Goal: Transaction & Acquisition: Purchase product/service

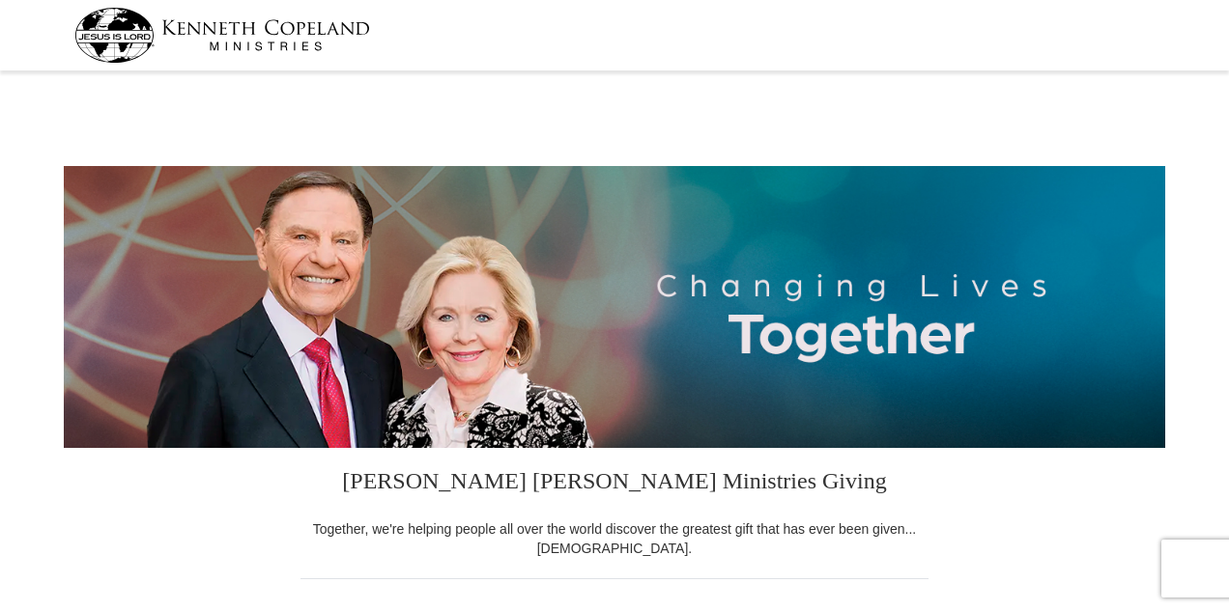
select select "IN"
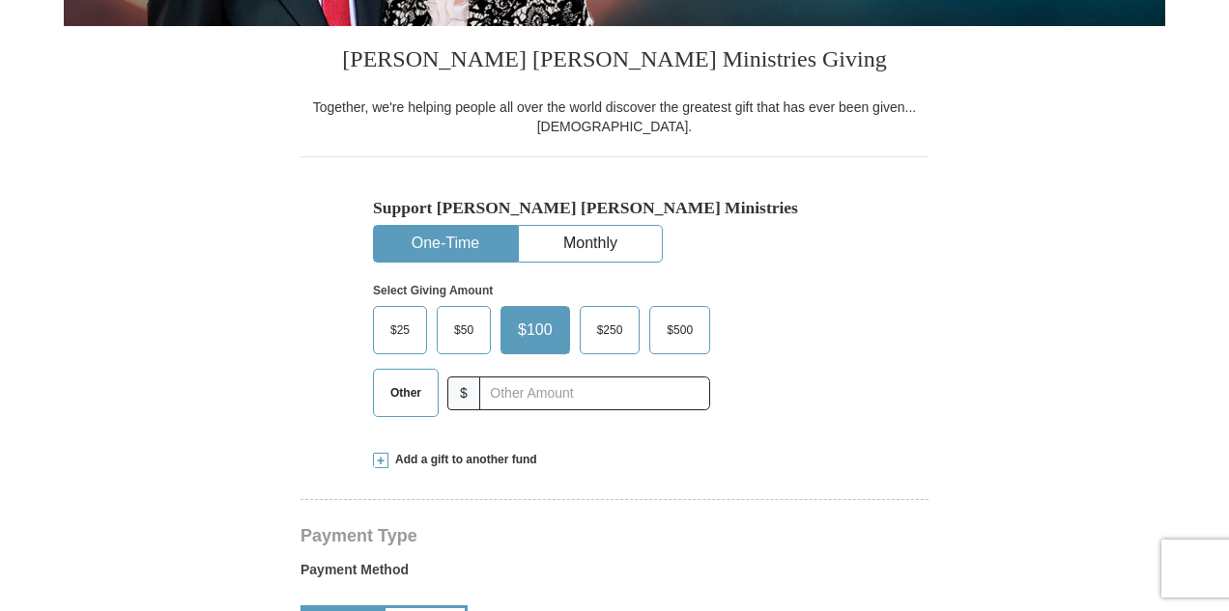
scroll to position [466, 0]
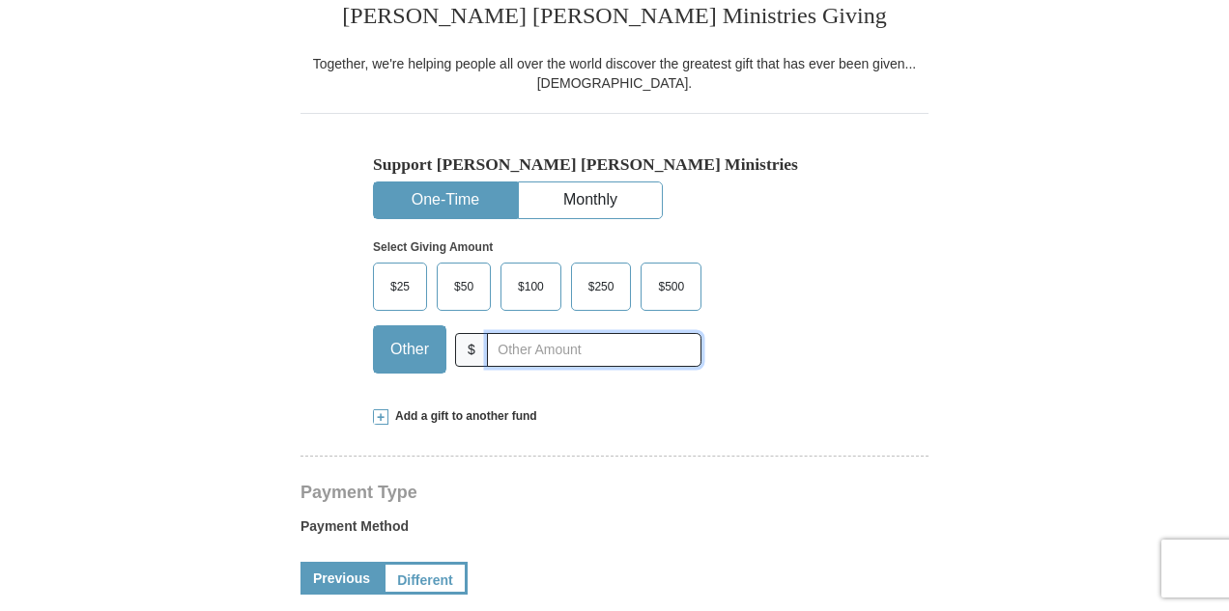
click at [504, 349] on input "text" at bounding box center [594, 350] width 214 height 34
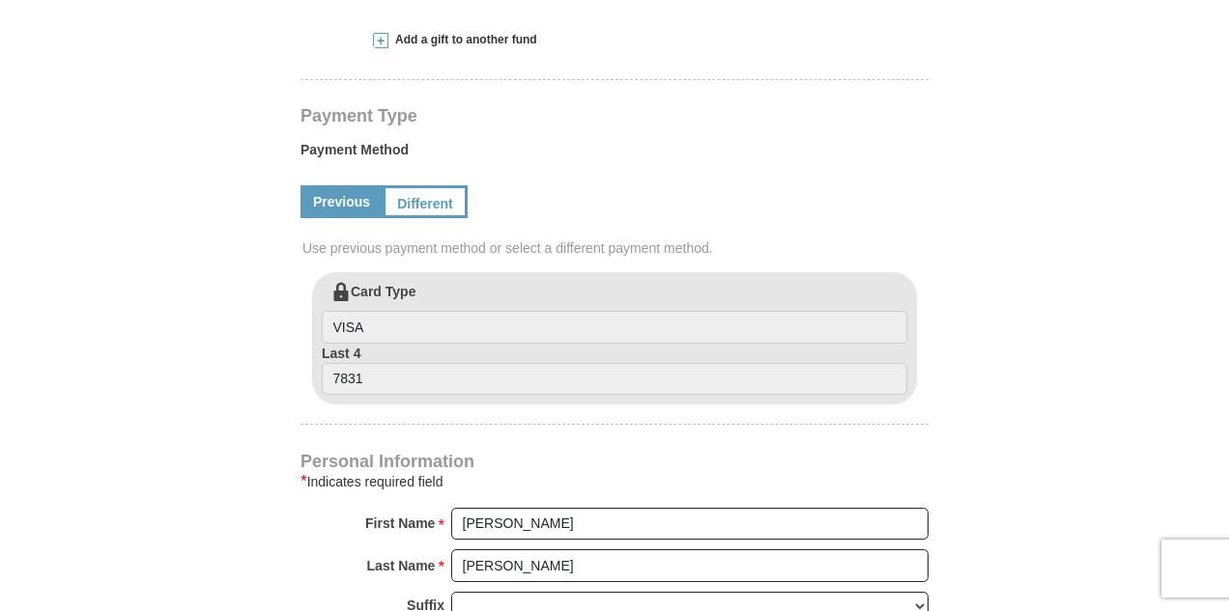
scroll to position [843, 0]
type input "10.00"
click at [1120, 196] on form "[PERSON_NAME] [PERSON_NAME] Ministries Giving Together, we're helping people al…" at bounding box center [614, 274] width 1101 height 2080
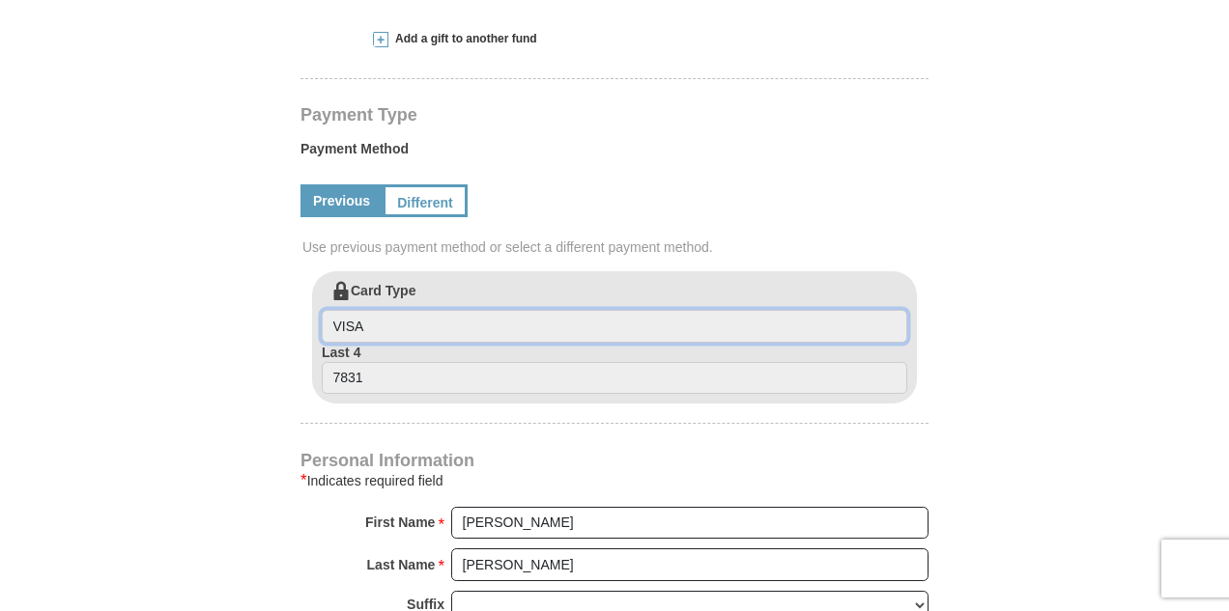
click at [445, 327] on input "VISA" at bounding box center [614, 326] width 585 height 33
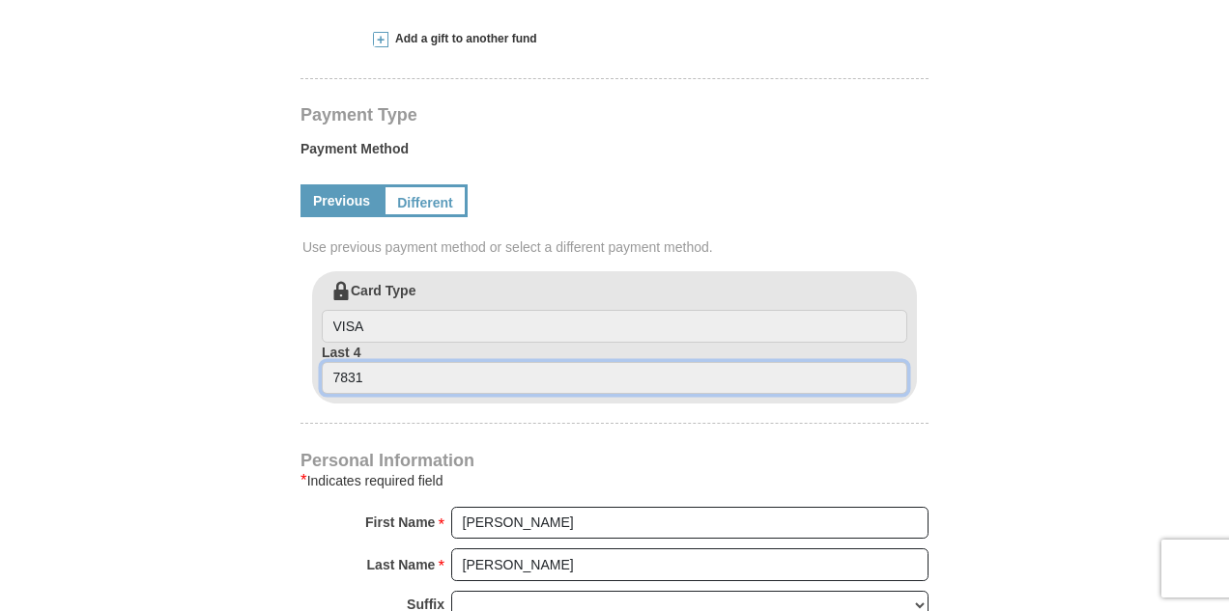
click at [383, 373] on input "7831" at bounding box center [614, 378] width 585 height 33
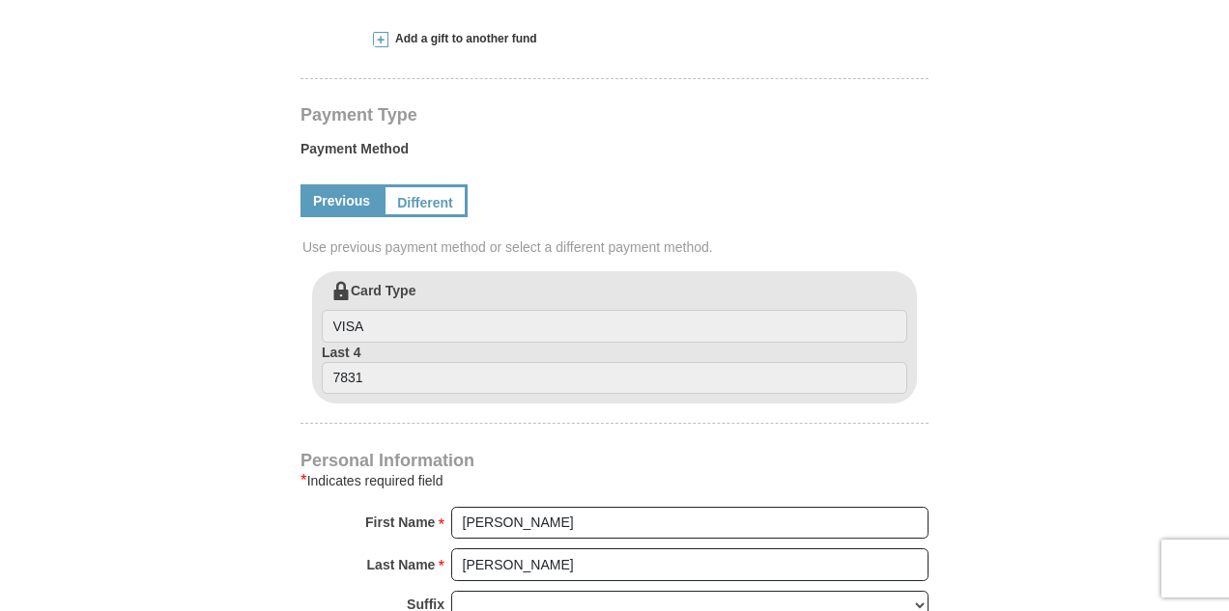
click at [387, 348] on label "Last 4 7831" at bounding box center [614, 369] width 585 height 52
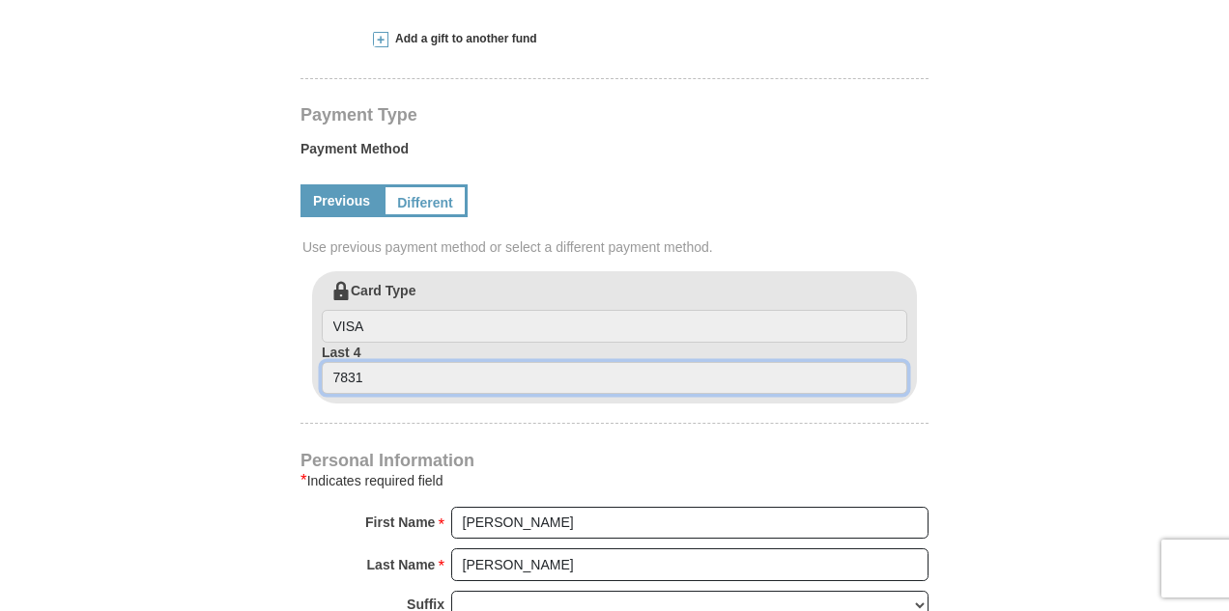
click at [387, 362] on input "7831" at bounding box center [614, 378] width 585 height 33
drag, startPoint x: 389, startPoint y: 373, endPoint x: 301, endPoint y: 369, distance: 88.0
click at [305, 369] on div "Card Type VISA Last 4 7831" at bounding box center [614, 337] width 628 height 132
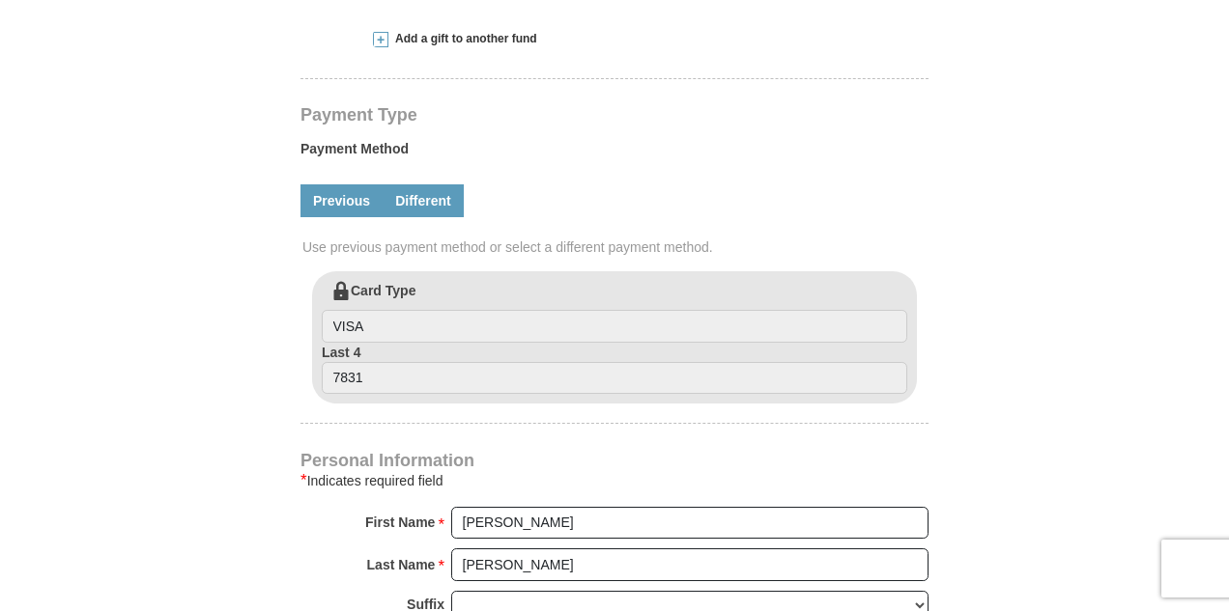
click at [438, 201] on link "Different" at bounding box center [422, 200] width 81 height 33
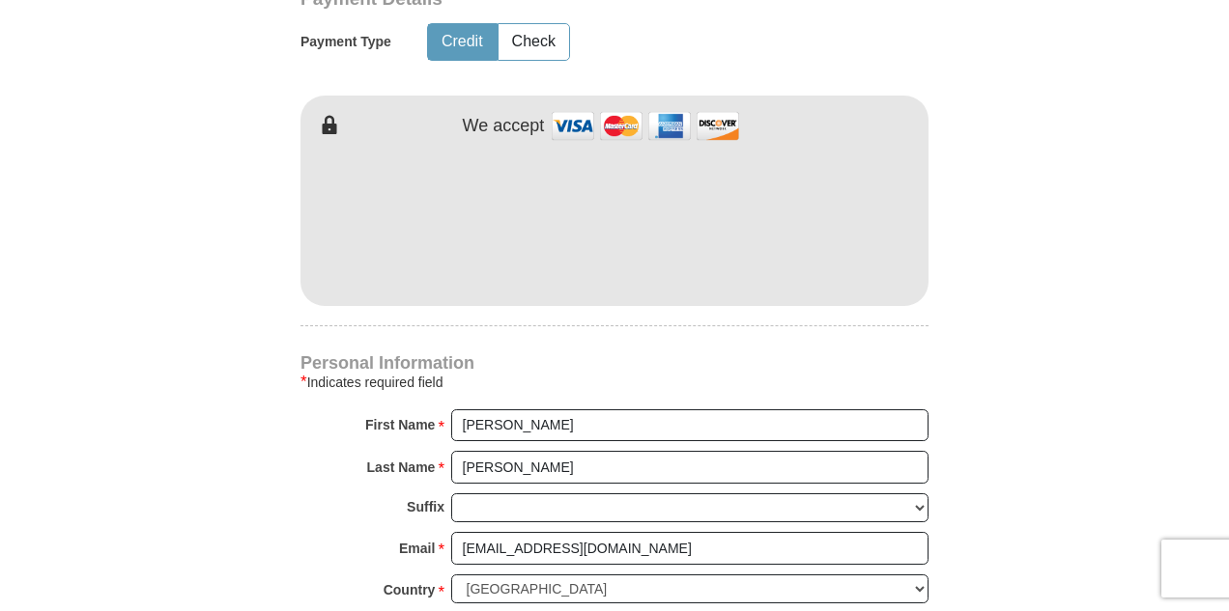
scroll to position [1149, 0]
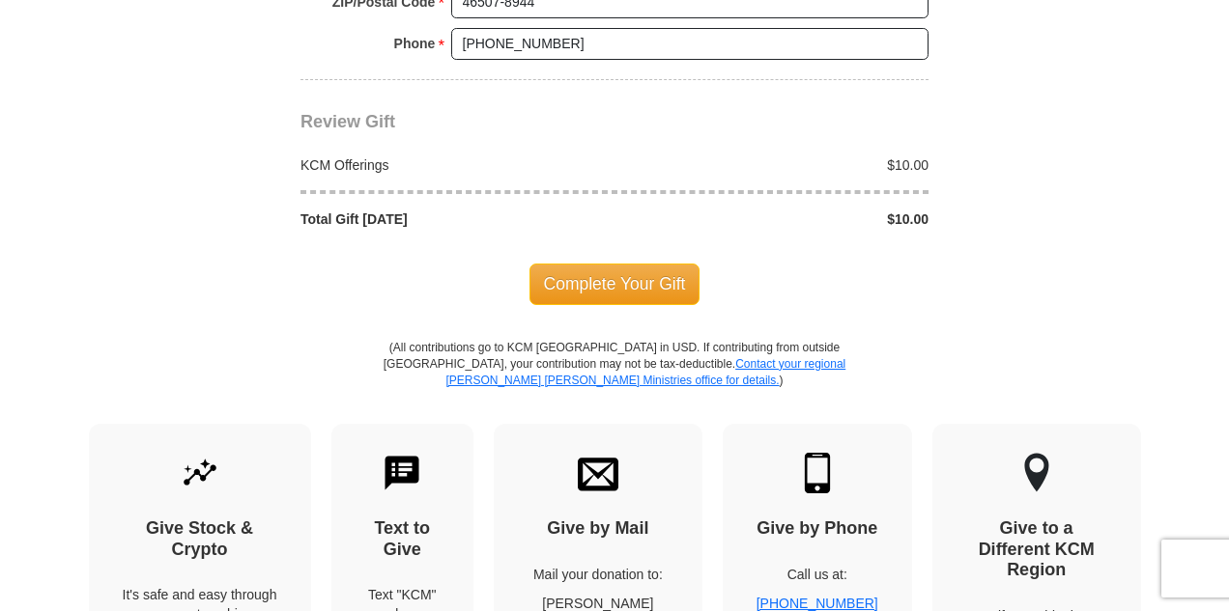
scroll to position [1938, 0]
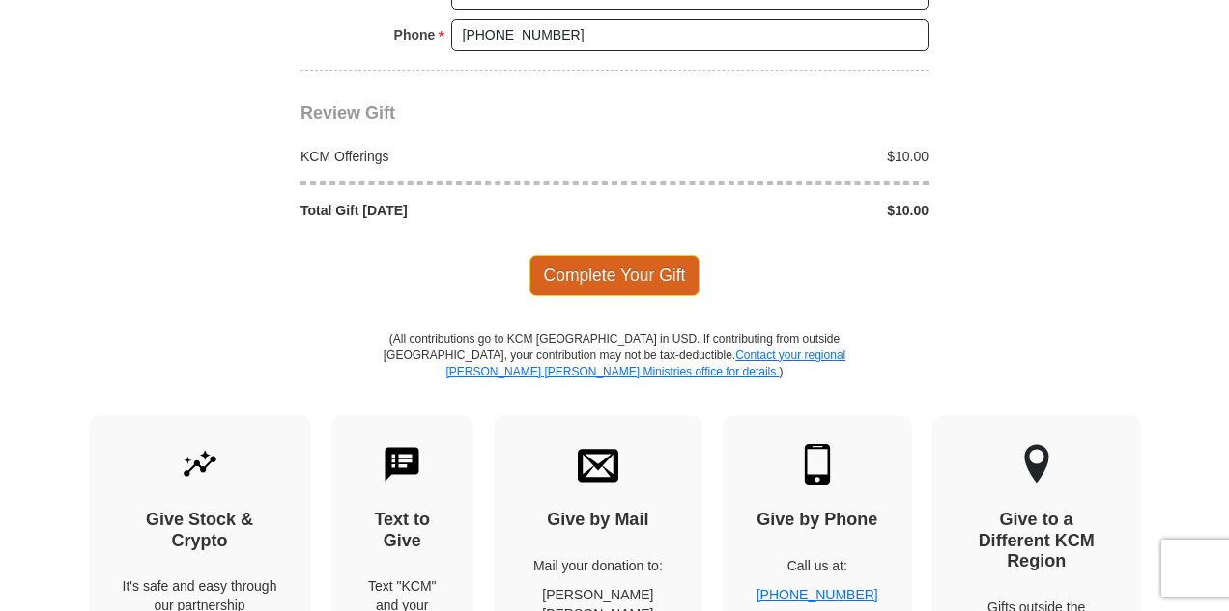
click at [625, 264] on span "Complete Your Gift" at bounding box center [614, 275] width 171 height 41
